Goal: Information Seeking & Learning: Learn about a topic

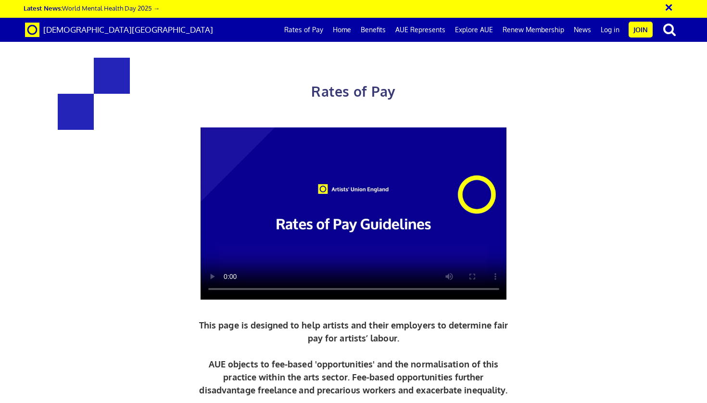
scroll to position [439, 0]
drag, startPoint x: 164, startPoint y: 199, endPoint x: 275, endPoint y: 198, distance: 111.1
drag, startPoint x: 403, startPoint y: 195, endPoint x: 509, endPoint y: 194, distance: 106.8
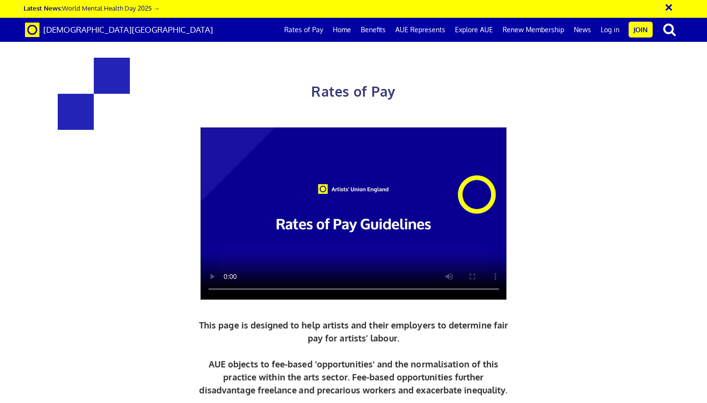
drag, startPoint x: 403, startPoint y: 197, endPoint x: 514, endPoint y: 196, distance: 111.6
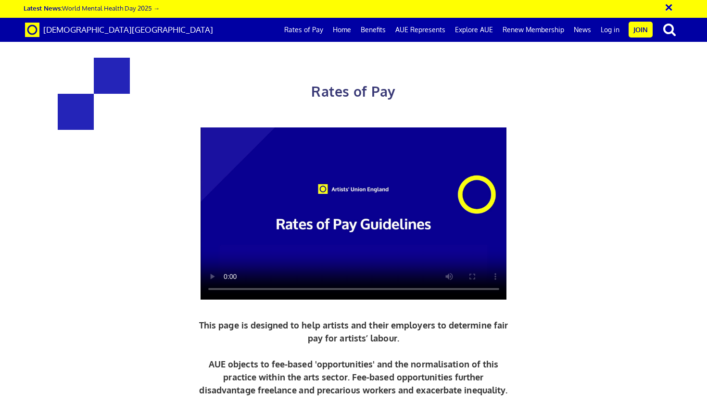
drag, startPoint x: 508, startPoint y: 197, endPoint x: 403, endPoint y: 194, distance: 105.8
drag, startPoint x: 164, startPoint y: 243, endPoint x: 277, endPoint y: 240, distance: 113.5
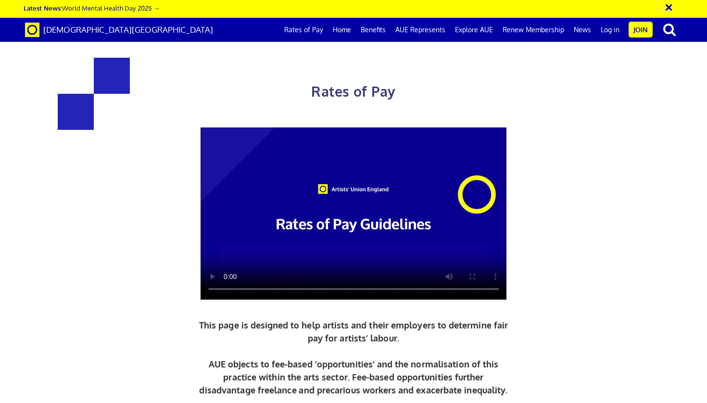
drag, startPoint x: 163, startPoint y: 118, endPoint x: 290, endPoint y: 118, distance: 126.5
